Goal: Find specific page/section: Find specific page/section

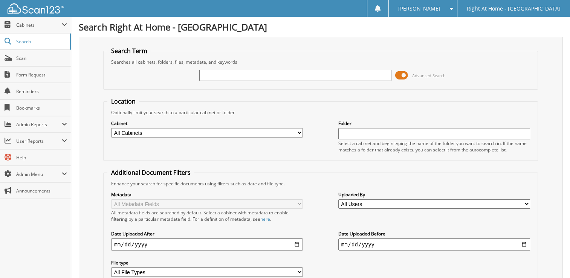
click at [283, 75] on input "text" at bounding box center [295, 75] width 192 height 11
type input "[PERSON_NAME]"
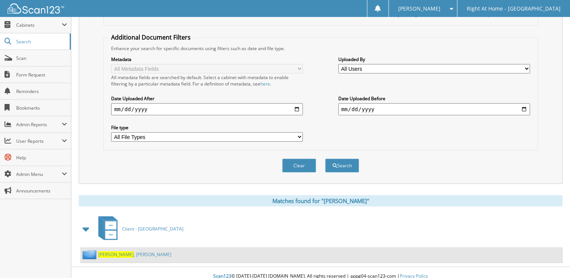
click at [126, 251] on link "[PERSON_NAME]" at bounding box center [134, 254] width 73 height 6
